Goal: Submit feedback/report problem: Submit feedback/report problem

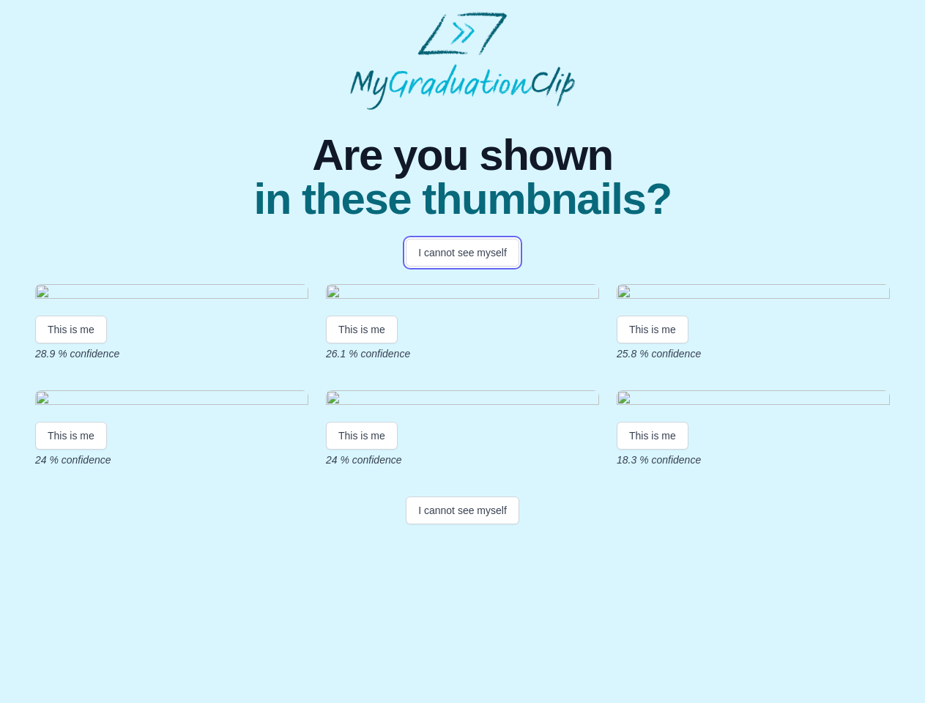
click at [462, 253] on button "I cannot see myself" at bounding box center [462, 253] width 113 height 28
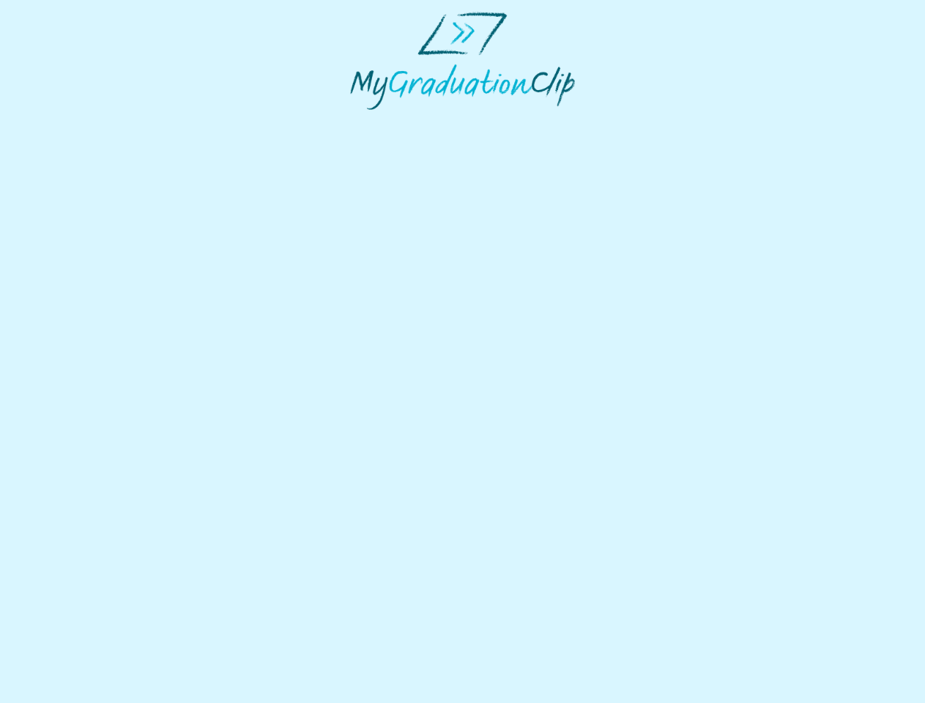
click at [71, 122] on html at bounding box center [462, 61] width 925 height 122
click at [364, 122] on html at bounding box center [462, 61] width 925 height 122
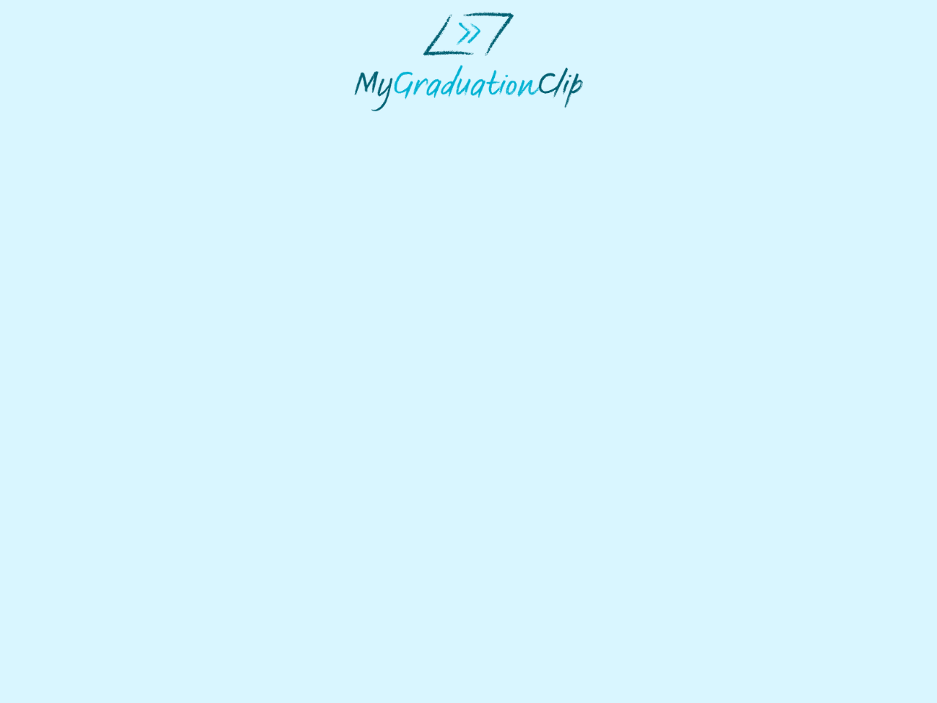
click at [656, 123] on html at bounding box center [468, 61] width 937 height 123
click at [71, 123] on html at bounding box center [468, 61] width 937 height 123
click at [364, 123] on html at bounding box center [468, 61] width 937 height 123
click at [656, 123] on html at bounding box center [468, 61] width 937 height 123
